Goal: Find specific page/section: Find specific page/section

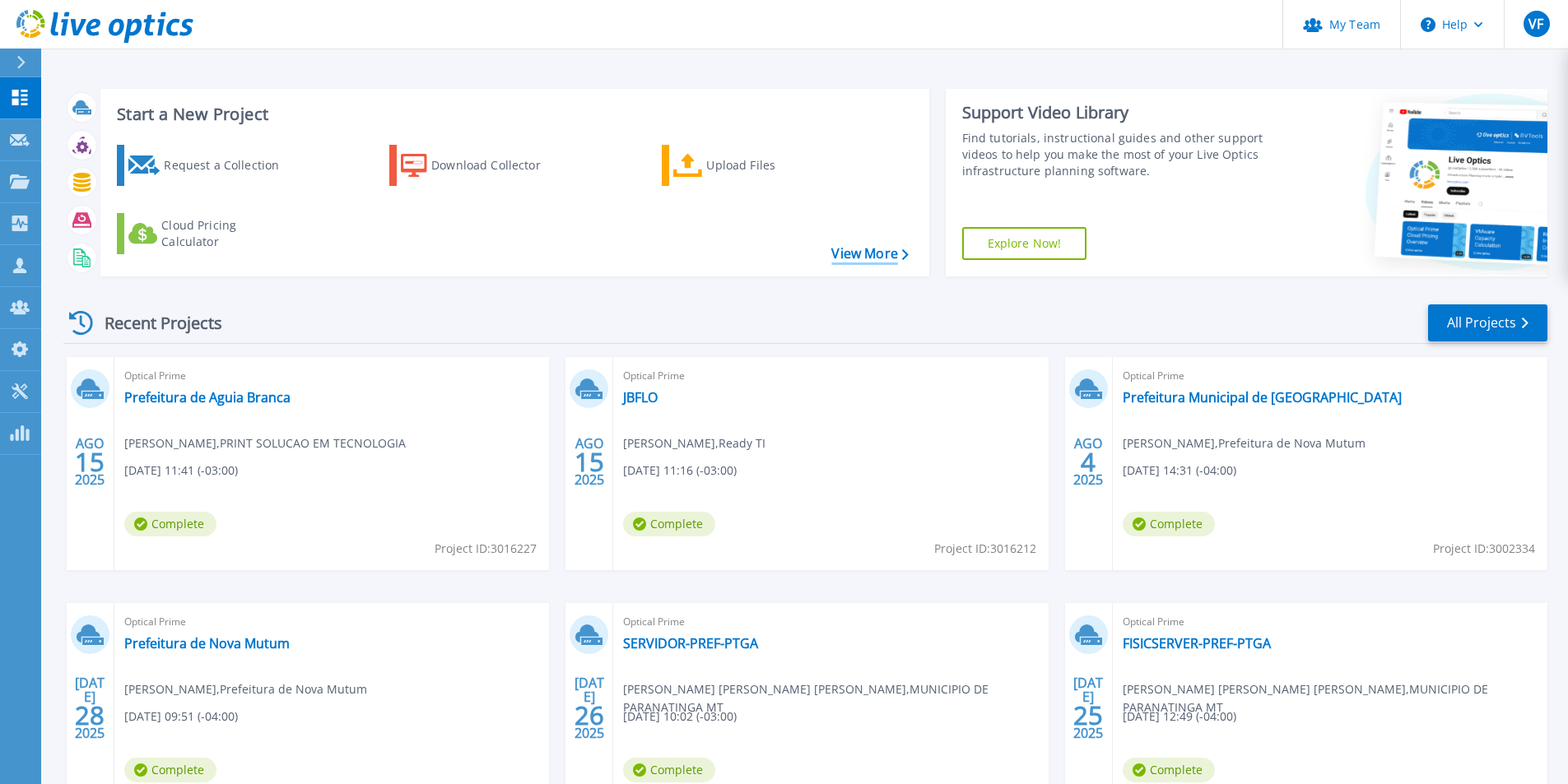
click at [887, 254] on link "View More" at bounding box center [869, 253] width 77 height 16
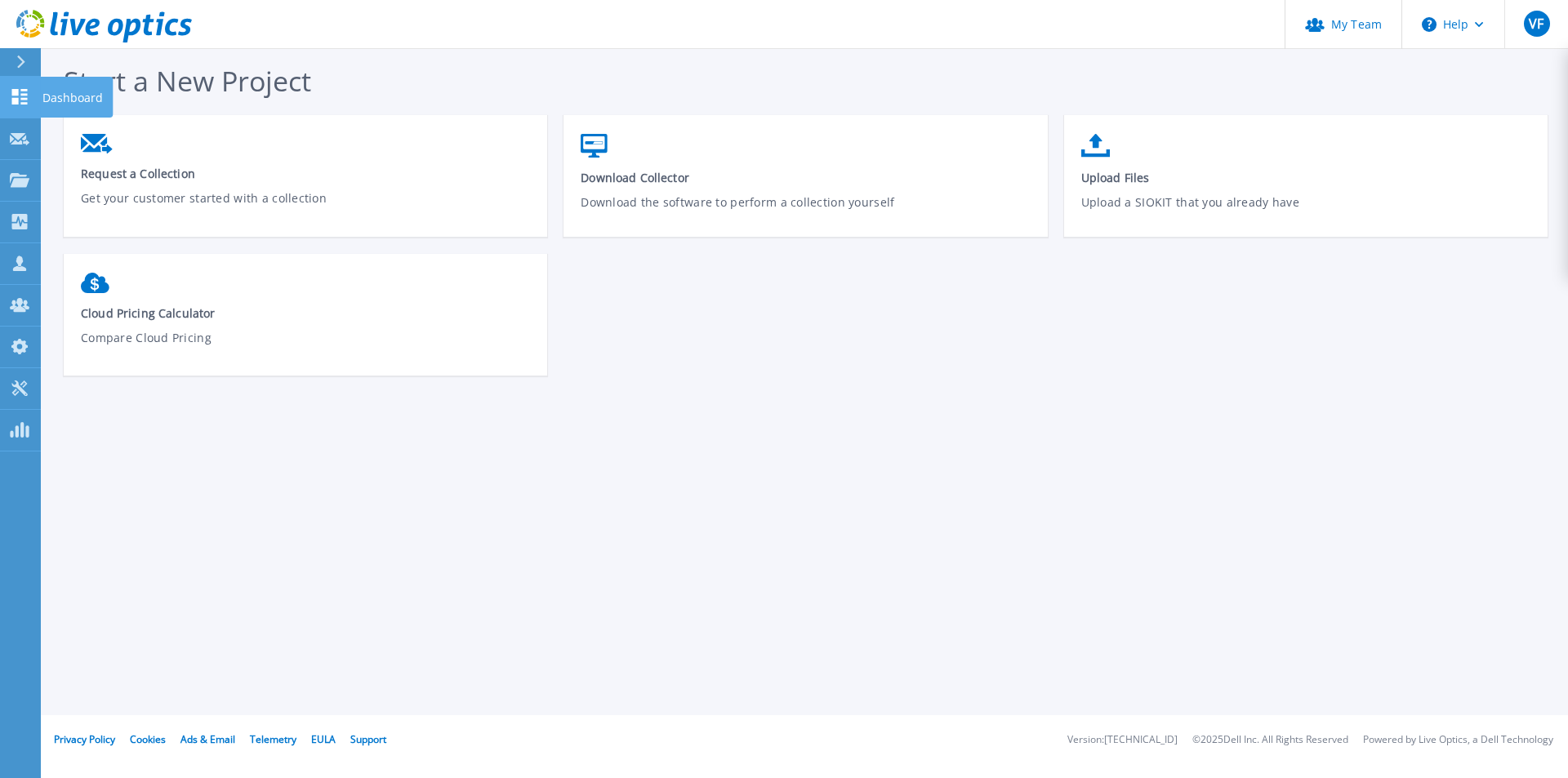
click at [17, 105] on icon at bounding box center [19, 96] width 16 height 16
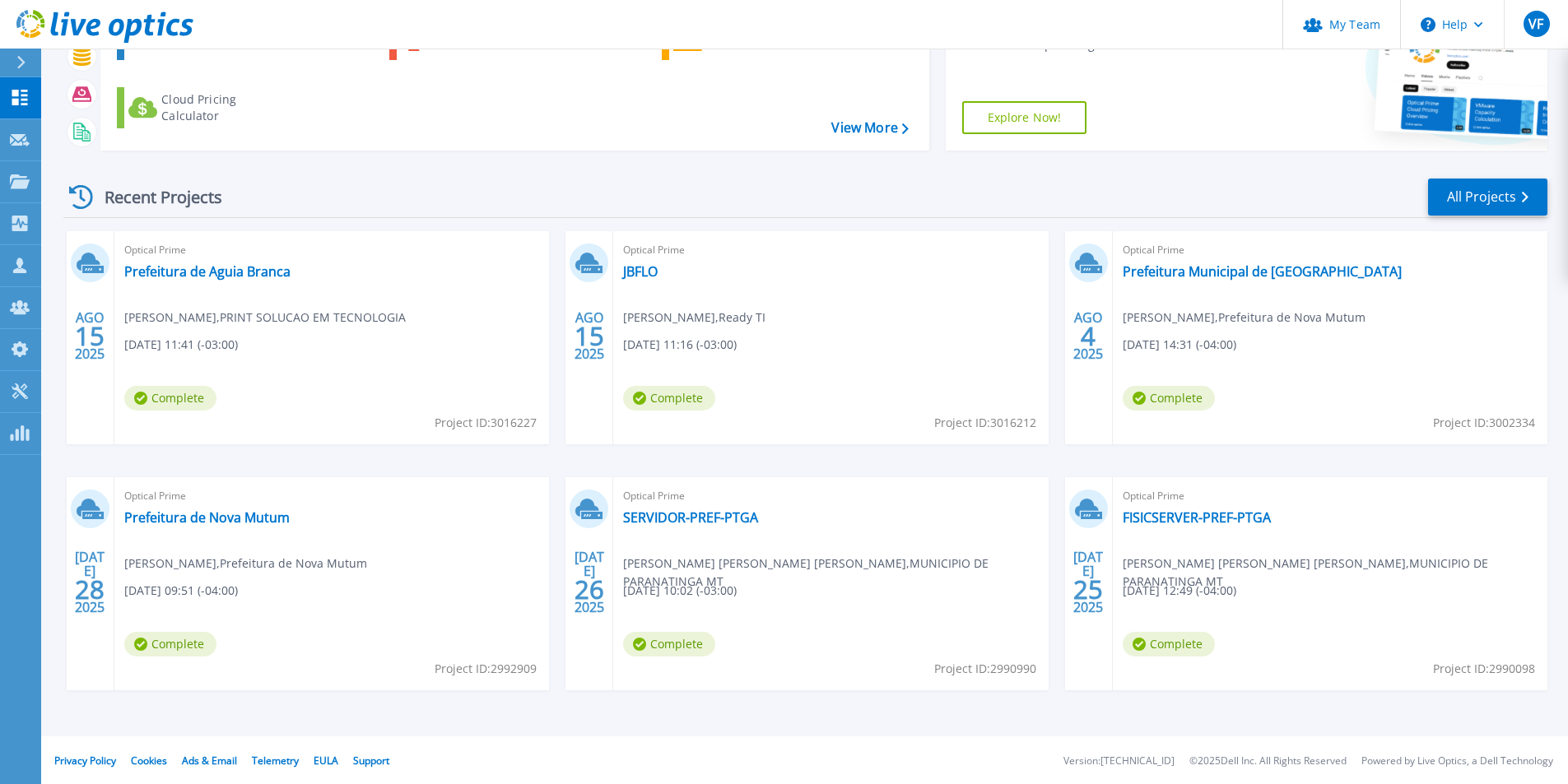
scroll to position [128, 0]
click at [1523, 204] on link "All Projects" at bounding box center [1487, 195] width 119 height 37
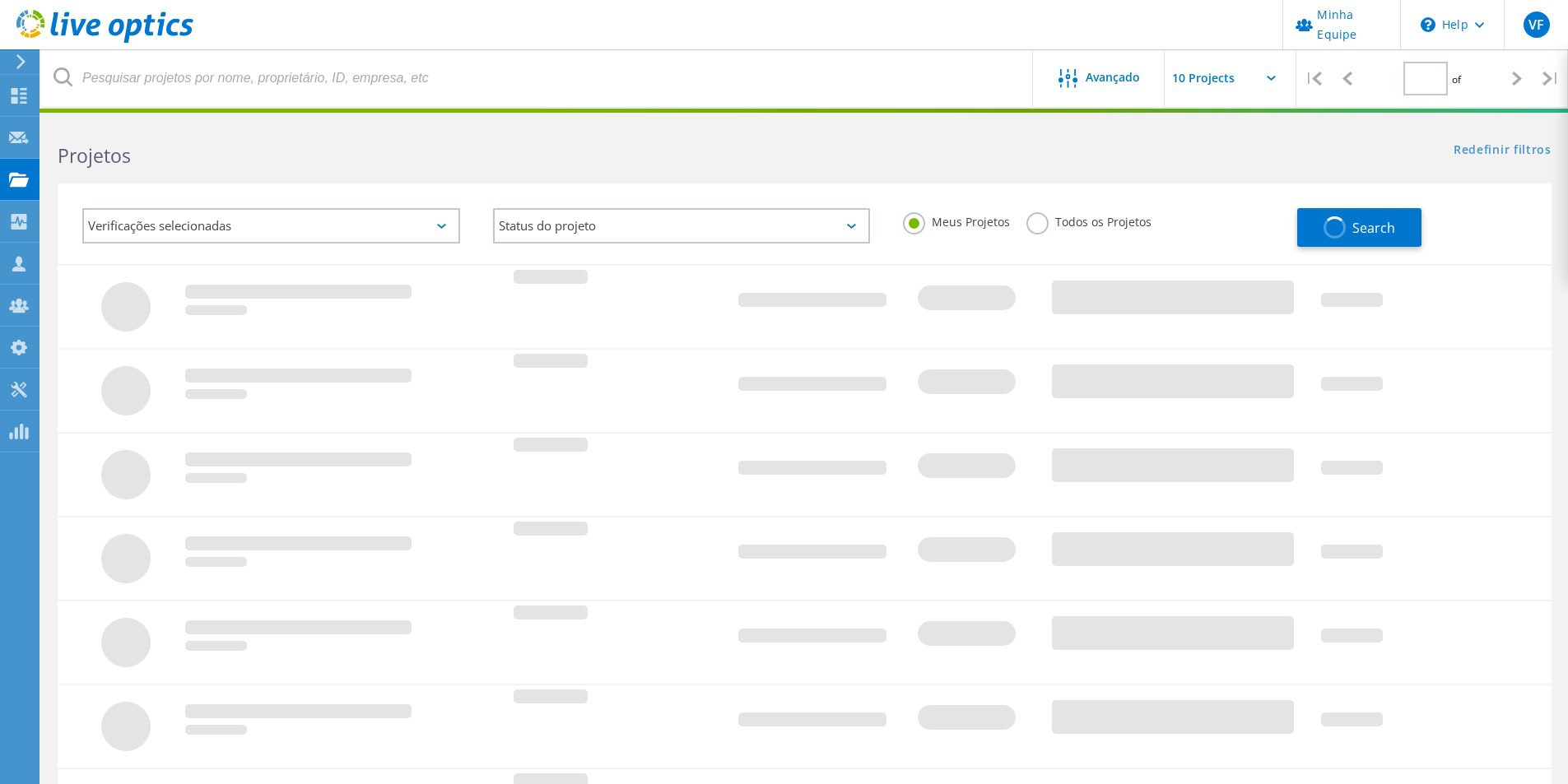
type input "1"
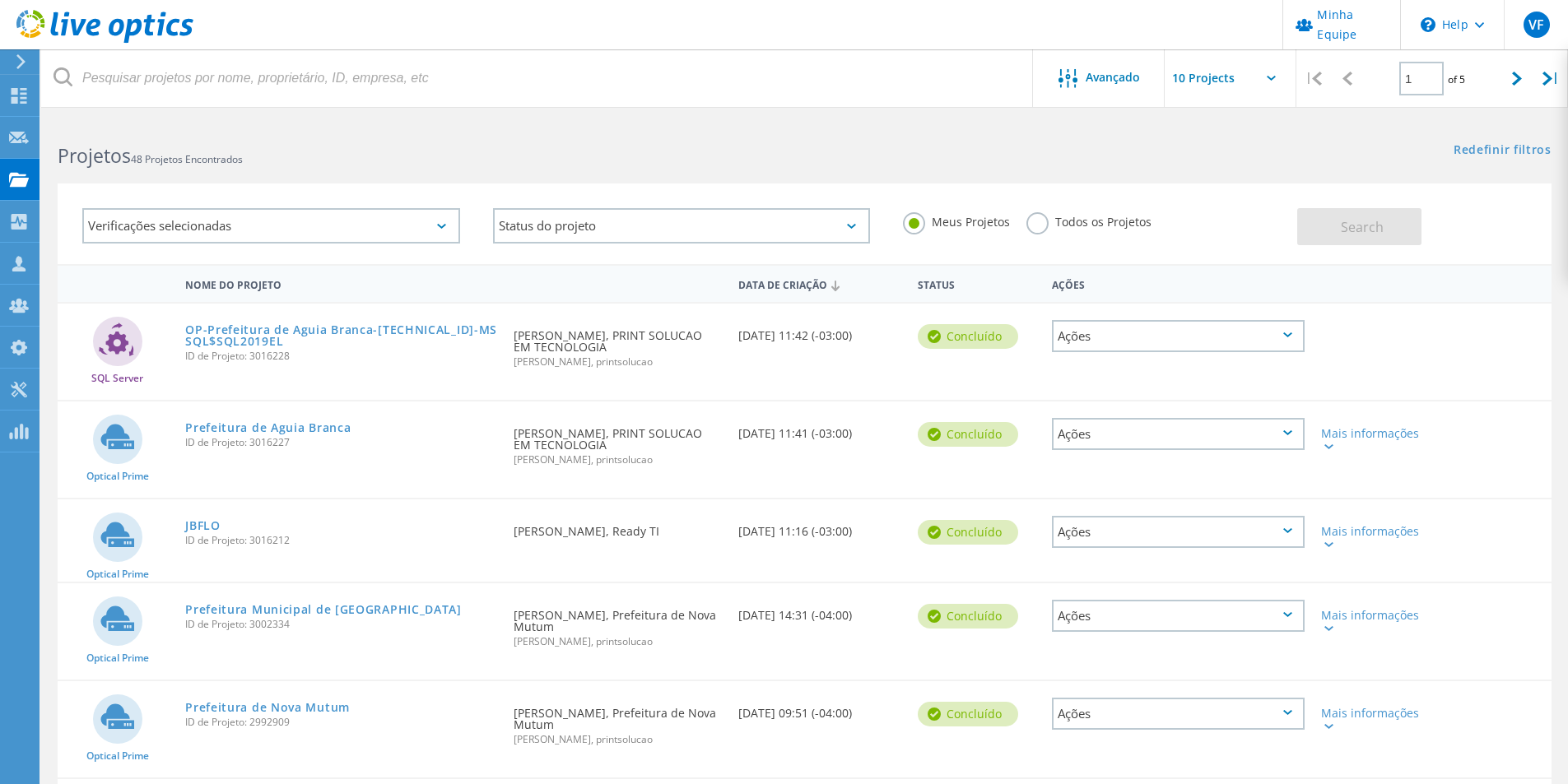
click at [1040, 216] on label "Todos os Projetos" at bounding box center [1088, 220] width 125 height 16
click at [0, 0] on input "Todos os Projetos" at bounding box center [0, 0] width 0 height 0
click at [399, 227] on div "Verificações selecionadas" at bounding box center [271, 226] width 378 height 35
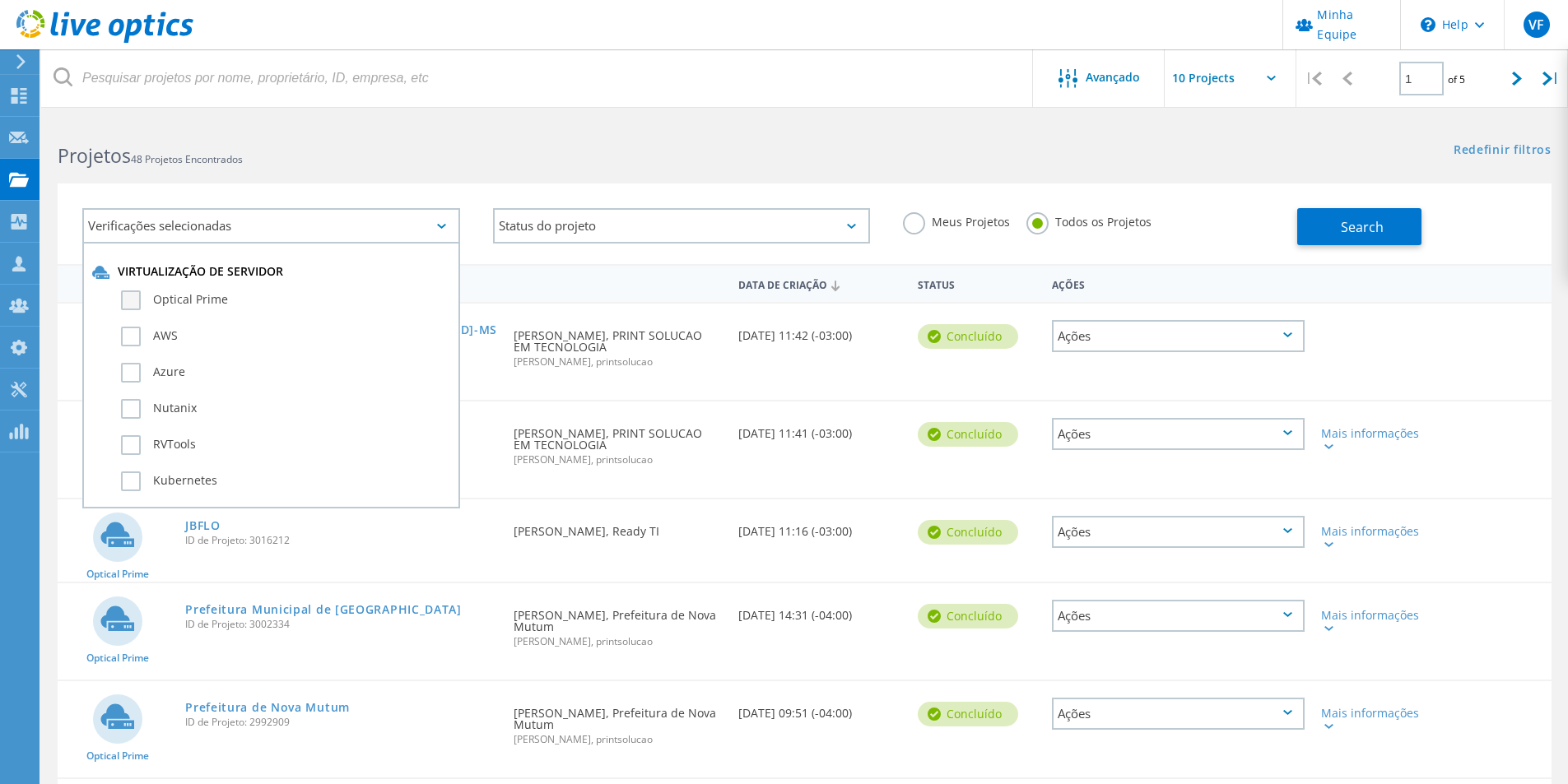
click at [199, 297] on label "Optical Prime" at bounding box center [286, 300] width 329 height 19
click at [0, 0] on input "Optical Prime" at bounding box center [0, 0] width 0 height 0
click at [476, 167] on h2 "Projetos 48 Projetos Encontrados" at bounding box center [422, 155] width 729 height 27
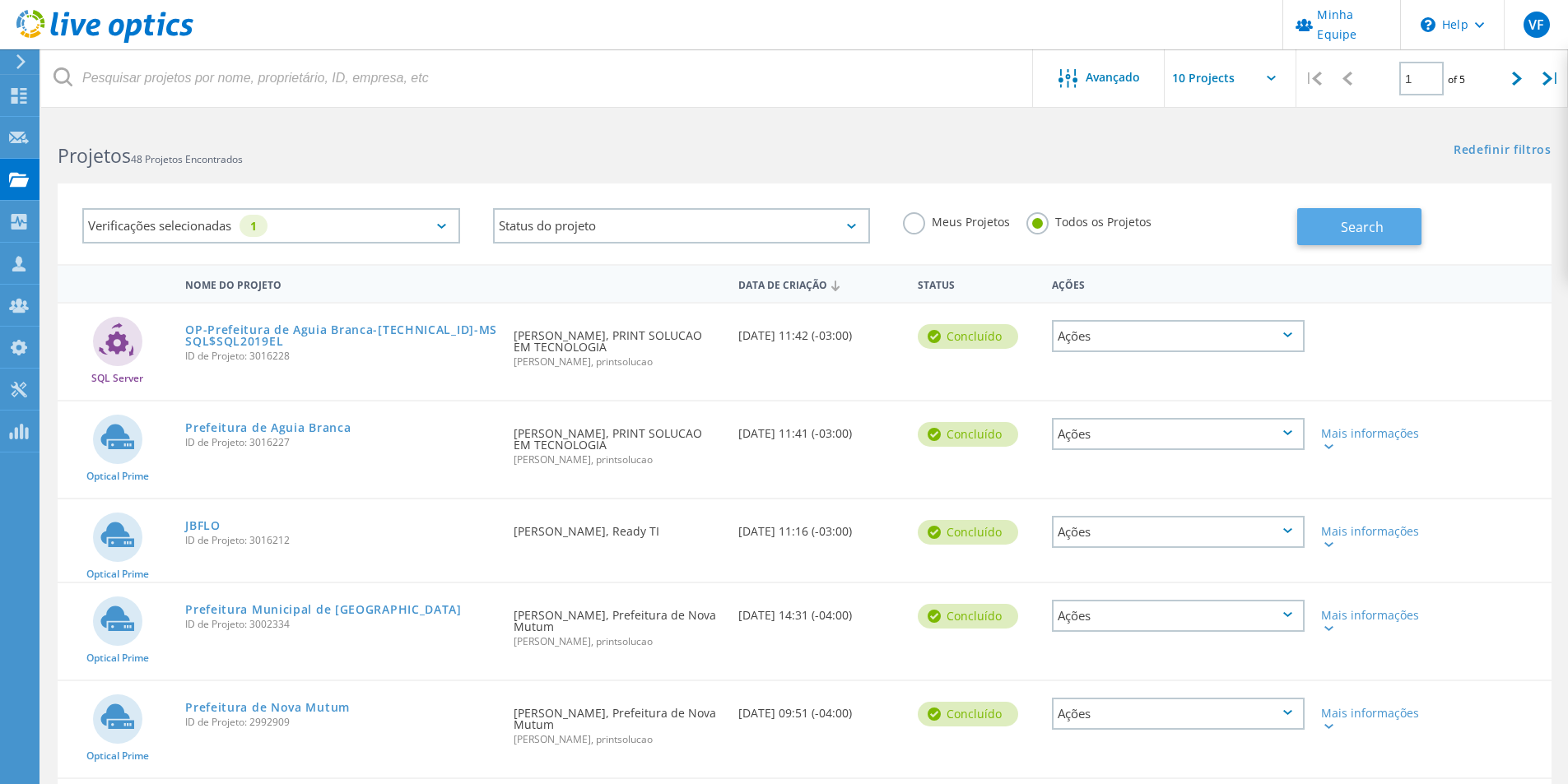
click at [1382, 235] on span "Search" at bounding box center [1362, 227] width 43 height 18
